Goal: Transaction & Acquisition: Purchase product/service

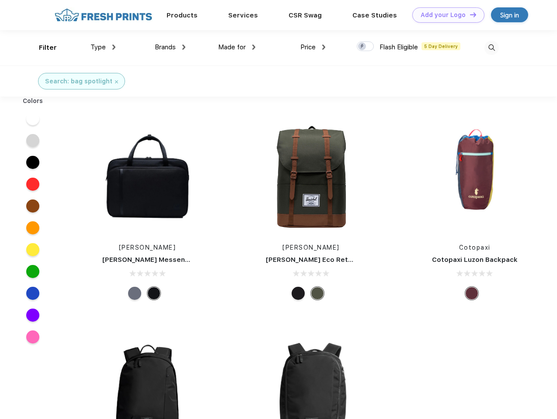
click at [445, 15] on link "Add your Logo Design Tool" at bounding box center [448, 14] width 72 height 15
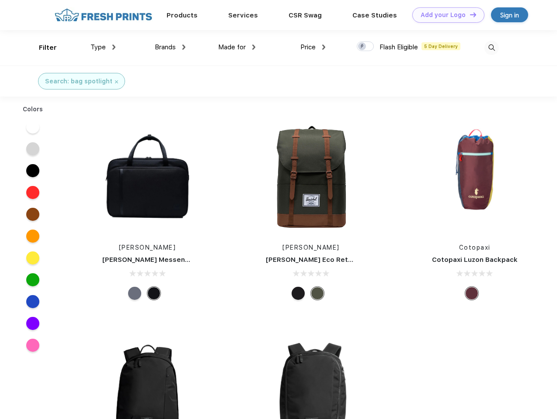
click at [0, 0] on div "Design Tool" at bounding box center [0, 0] width 0 height 0
click at [469, 14] on link "Add your Logo Design Tool" at bounding box center [448, 14] width 72 height 15
click at [42, 48] on div "Filter" at bounding box center [48, 48] width 18 height 10
click at [103, 47] on span "Type" at bounding box center [97, 47] width 15 height 8
click at [170, 47] on span "Brands" at bounding box center [165, 47] width 21 height 8
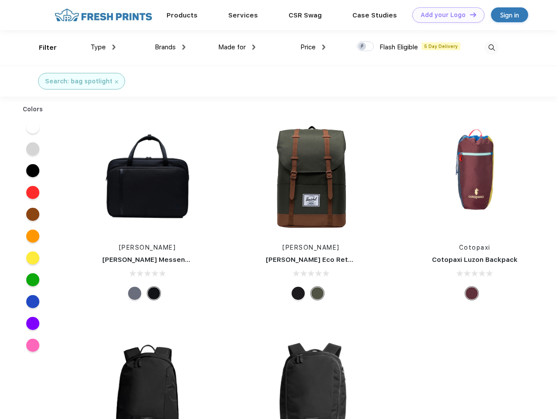
click at [237, 47] on span "Made for" at bounding box center [232, 47] width 28 height 8
click at [313, 47] on span "Price" at bounding box center [307, 47] width 15 height 8
click at [365, 47] on div at bounding box center [364, 47] width 17 height 10
click at [362, 47] on input "checkbox" at bounding box center [359, 44] width 6 height 6
click at [491, 48] on img at bounding box center [491, 48] width 14 height 14
